Goal: Transaction & Acquisition: Subscribe to service/newsletter

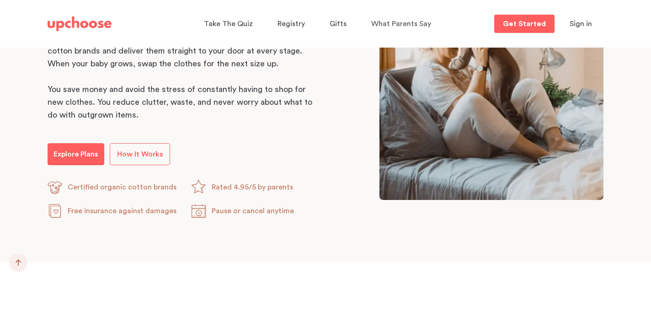
scroll to position [538, 0]
click at [140, 156] on span "How It Works" at bounding box center [140, 153] width 46 height 7
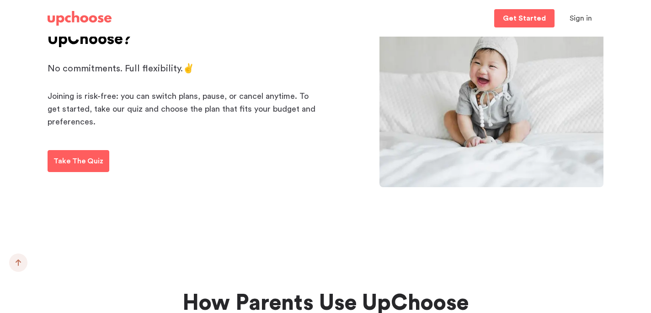
scroll to position [1471, 0]
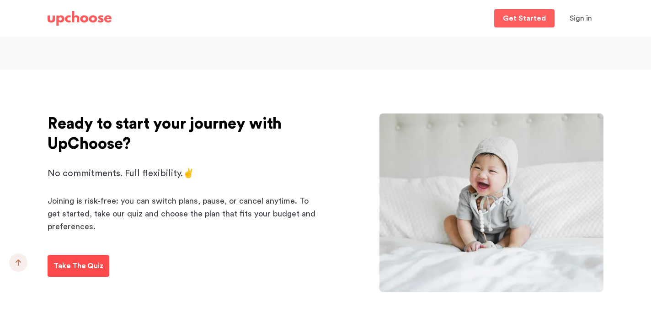
click at [66, 268] on p "Take The Quiz" at bounding box center [79, 265] width 50 height 11
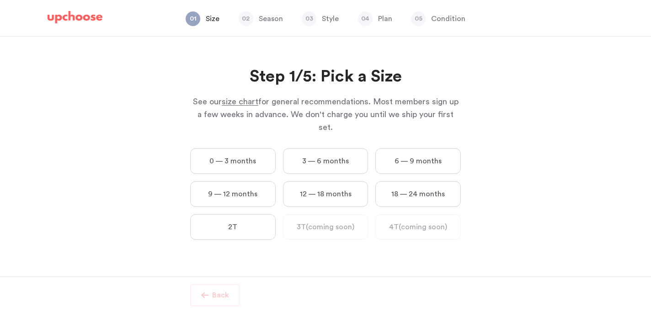
click at [415, 156] on label "6 — 9 months" at bounding box center [418, 161] width 86 height 26
click at [0, 0] on months "6 — 9 months" at bounding box center [0, 0] width 0 height 0
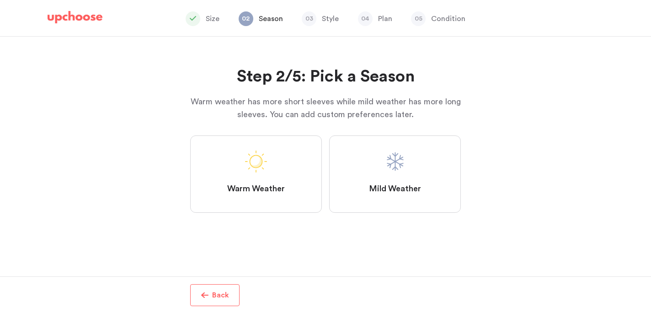
click at [384, 182] on label "Mild Weather" at bounding box center [395, 173] width 132 height 77
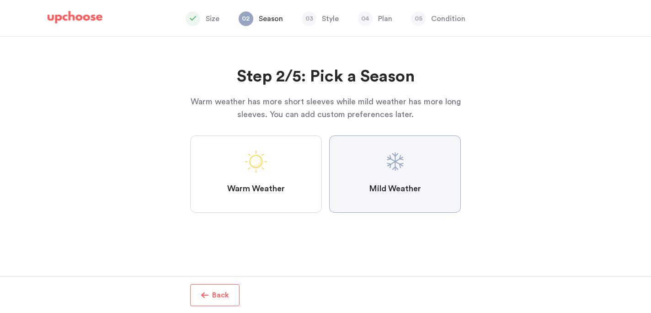
click at [0, 0] on Weather "Mild Weather" at bounding box center [0, 0] width 0 height 0
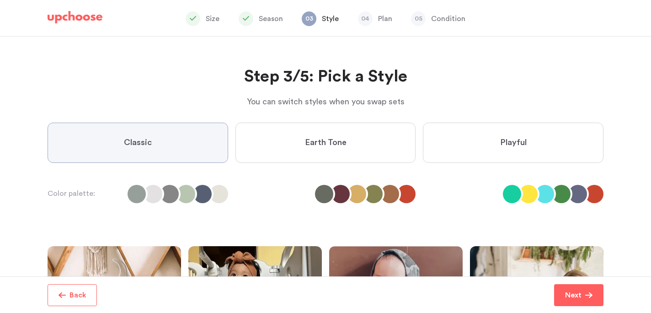
scroll to position [15, 0]
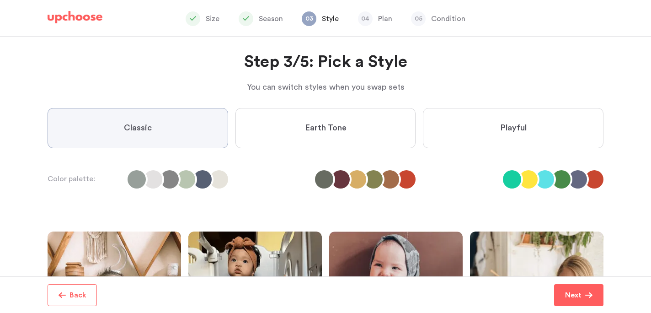
click at [331, 138] on label "Earth Tone" at bounding box center [326, 128] width 181 height 40
click at [0, 0] on Tone "Earth Tone" at bounding box center [0, 0] width 0 height 0
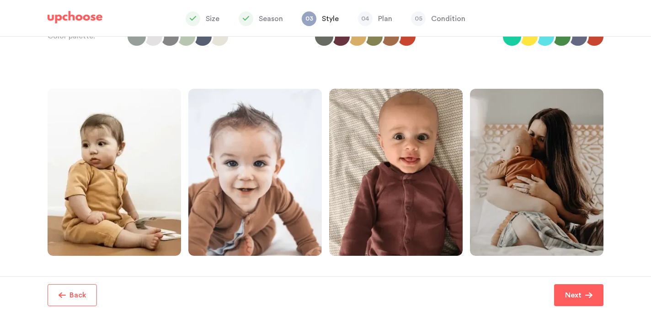
scroll to position [164, 0]
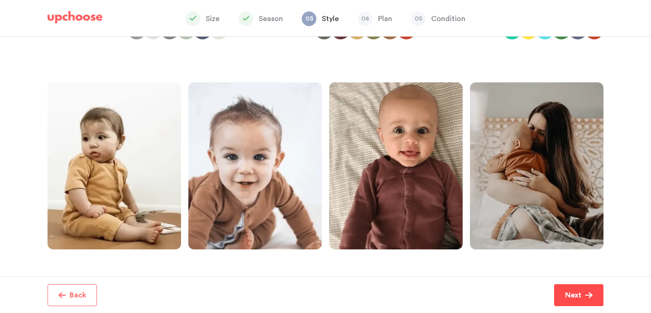
click at [569, 293] on p "Next" at bounding box center [573, 294] width 16 height 11
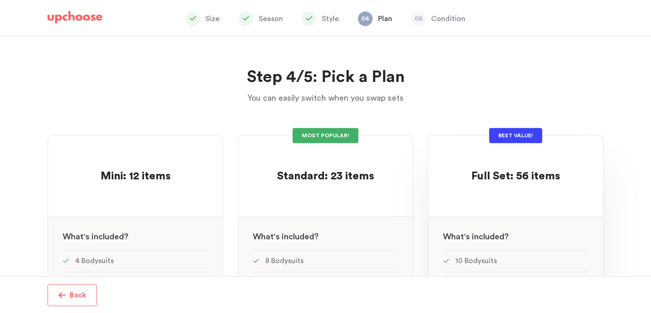
click at [434, 231] on div "See w W hat's included ?" at bounding box center [516, 233] width 175 height 33
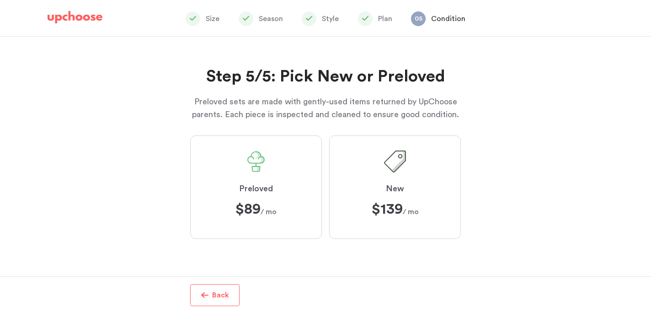
scroll to position [96, 0]
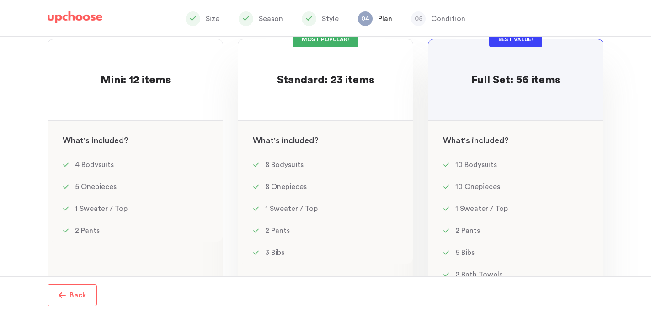
click at [305, 79] on span "Standard: 23 items" at bounding box center [325, 80] width 97 height 11
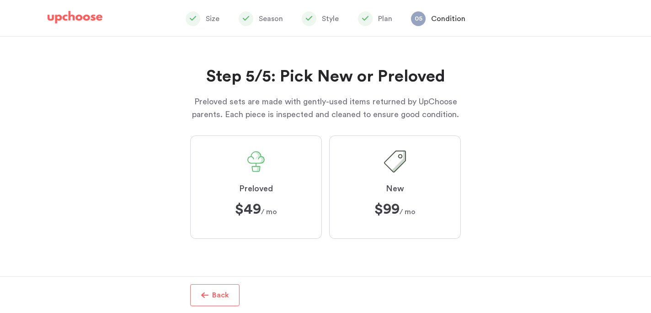
click at [282, 185] on label "Preloved $49 $49 / mo" at bounding box center [256, 186] width 132 height 103
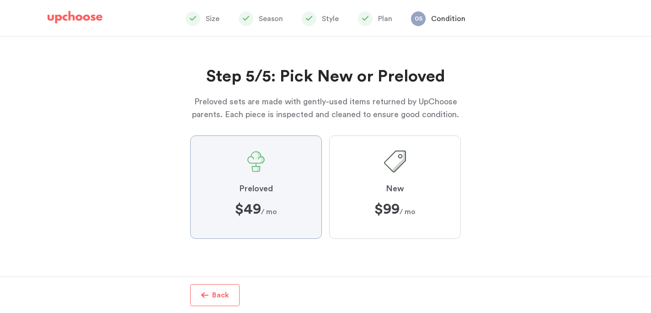
click at [0, 0] on input "Preloved $49 $49 / mo" at bounding box center [0, 0] width 0 height 0
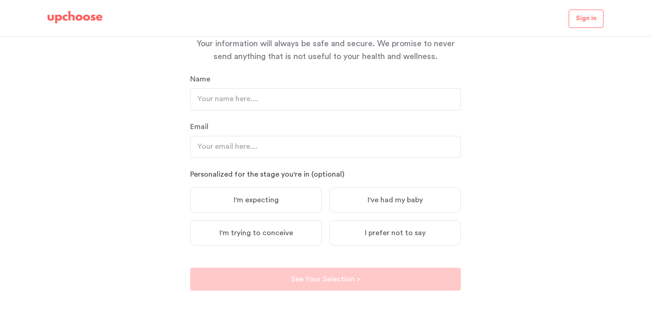
scroll to position [109, 0]
